Goal: Check status: Check status

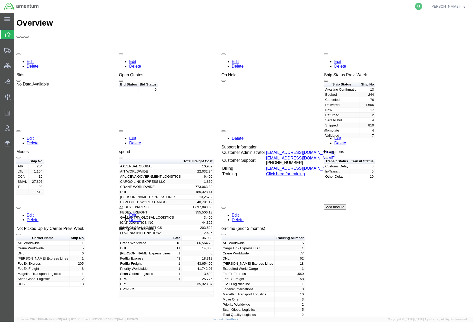
click at [417, 7] on icon at bounding box center [418, 6] width 7 height 7
paste input "328287465"
drag, startPoint x: 289, startPoint y: 7, endPoint x: 136, endPoint y: -1, distance: 153.2
click at [136, 0] on html "main_menu Created with Sketch. Collapse Menu Overview Shipments Shipment Manage…" at bounding box center [236, 161] width 473 height 322
paste input "92677567581"
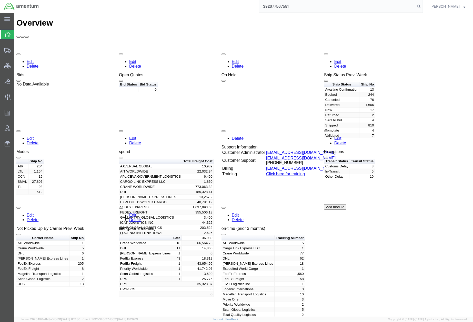
type input "392677567581"
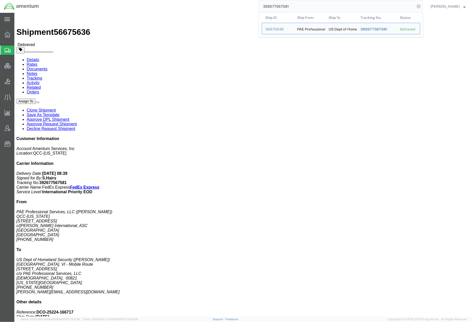
click link "Documents"
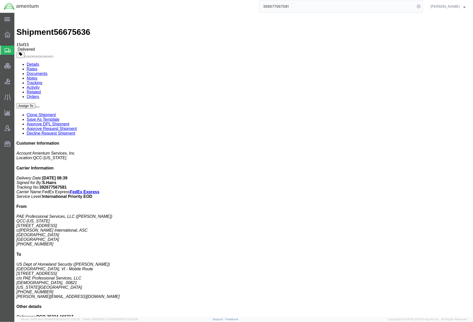
checkbox input "true"
drag, startPoint x: 426, startPoint y: 87, endPoint x: 400, endPoint y: 90, distance: 26.9
click at [400, 176] on p "Delivery Date: [DATE] 08:39 Signed for By: S.Hairs Tracking No: 392677567581 Ca…" at bounding box center [243, 187] width 454 height 23
copy b "392677567581"
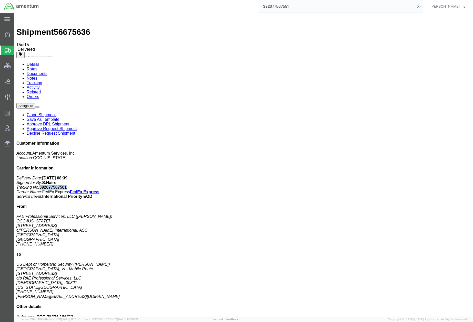
checkbox input "false"
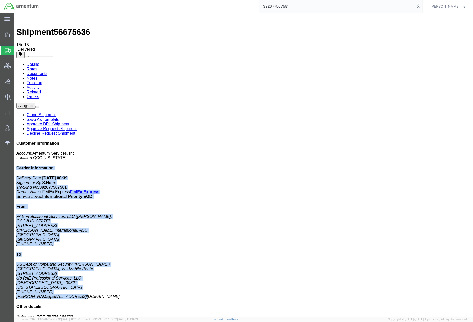
drag, startPoint x: 379, startPoint y: 73, endPoint x: 443, endPoint y: 201, distance: 143.0
click at [443, 201] on div "Customer Information Account: Amentum Services, Inc Location: [GEOGRAPHIC_DATA]…" at bounding box center [243, 241] width 454 height 201
copy div "Carrier Information Delivery Date: [DATE] 08:39 Signed for By: S.Hairs Tracking…"
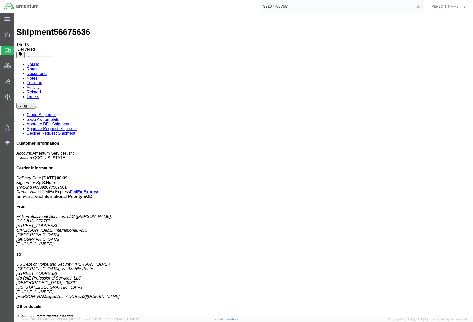
drag, startPoint x: 421, startPoint y: 281, endPoint x: 408, endPoint y: 146, distance: 136.3
click at [421, 281] on div "Assign To Clone Shipment Save As Template Approve DPL Shipment Approve Request …" at bounding box center [243, 222] width 454 height 239
click at [29, 62] on link "Details" at bounding box center [32, 64] width 13 height 4
drag, startPoint x: 417, startPoint y: 246, endPoint x: 417, endPoint y: 243, distance: 3.1
click div "Customer Information Account: Amentum Services, Inc Location: [GEOGRAPHIC_DATA]…"
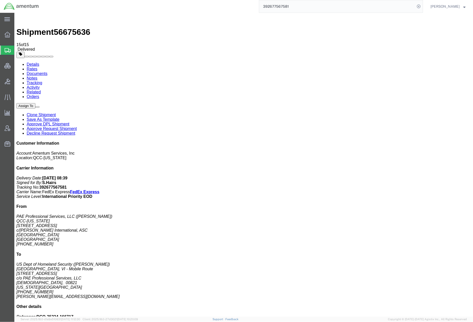
drag, startPoint x: 269, startPoint y: 48, endPoint x: 339, endPoint y: 84, distance: 78.7
click div "References Customer Ref: DCO-25224-166717 Booking Number: DCO-25224-166717 Depa…"
copy div "References Customer Ref: DCO-25224-166717 Booking Number: DCO-25224-166717 Depa…"
